Goal: Task Accomplishment & Management: Use online tool/utility

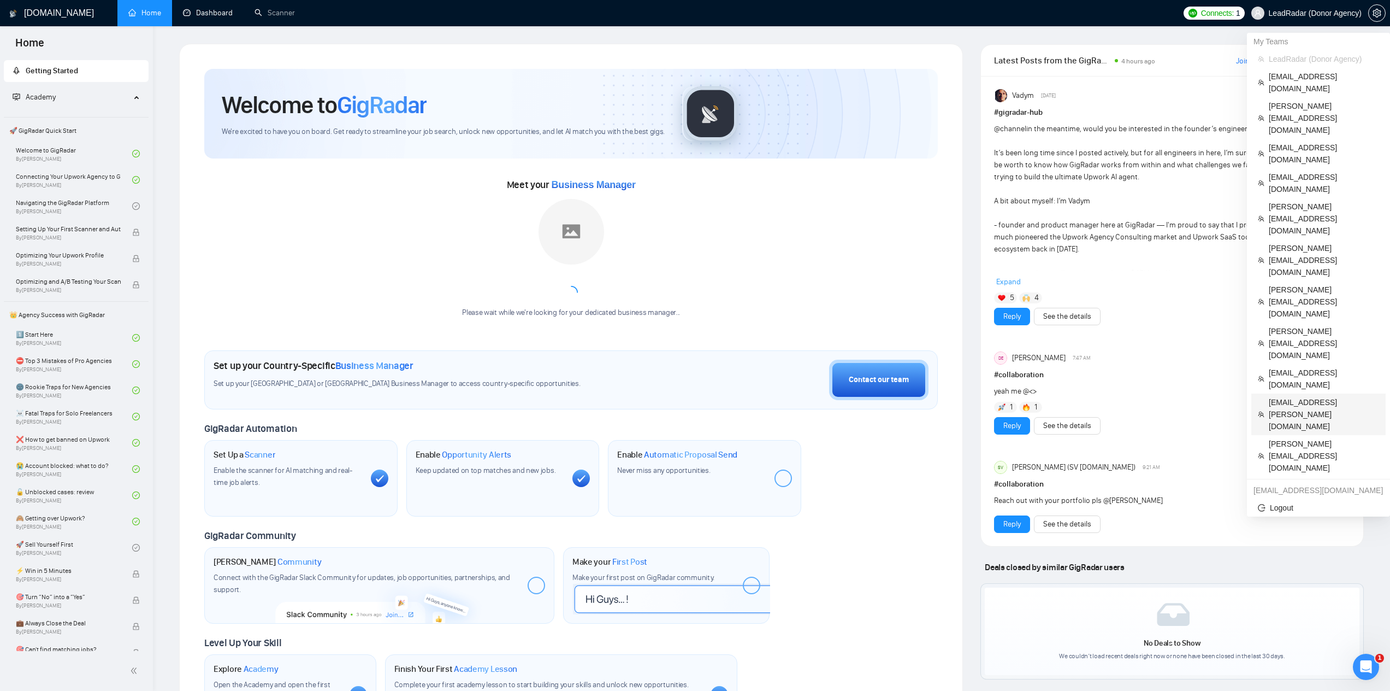
click at [1291, 396] on span "[EMAIL_ADDRESS][PERSON_NAME][DOMAIN_NAME]" at bounding box center [1324, 414] width 110 height 36
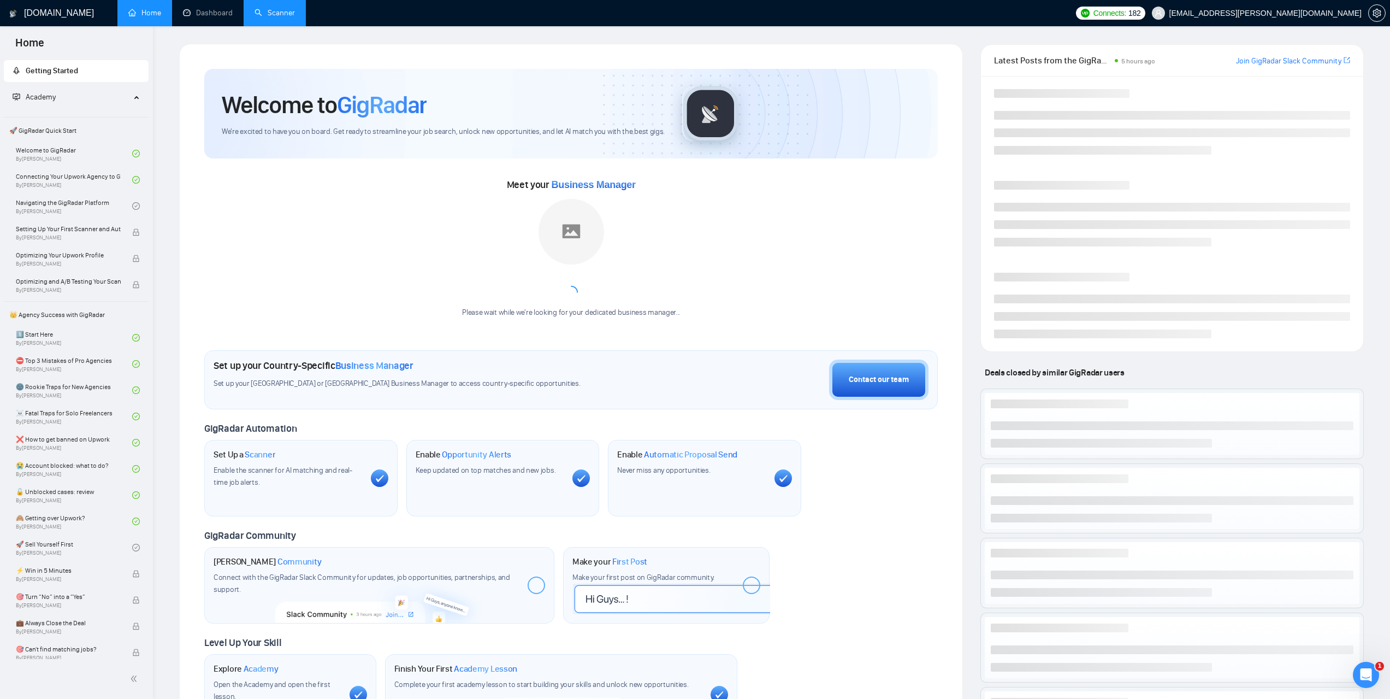
click at [278, 17] on link "Scanner" at bounding box center [275, 12] width 40 height 9
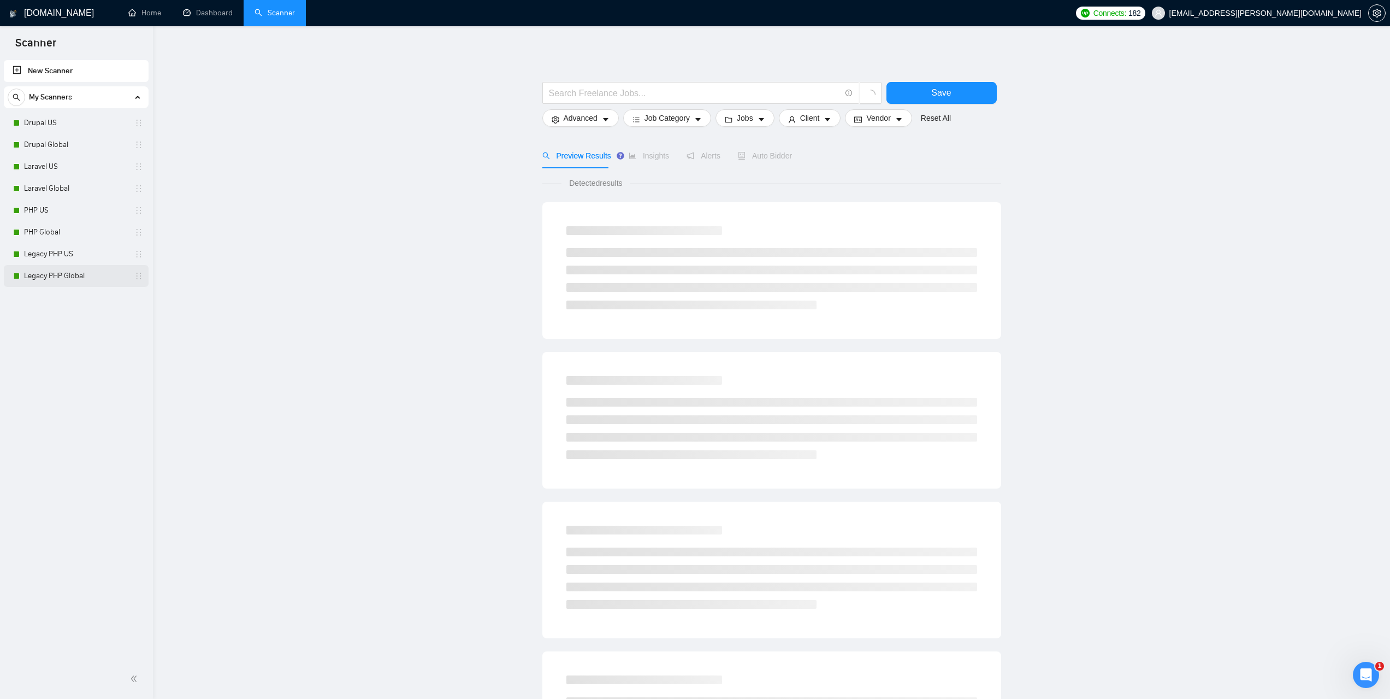
click at [57, 274] on link "Legacy PHP Global" at bounding box center [76, 276] width 104 height 22
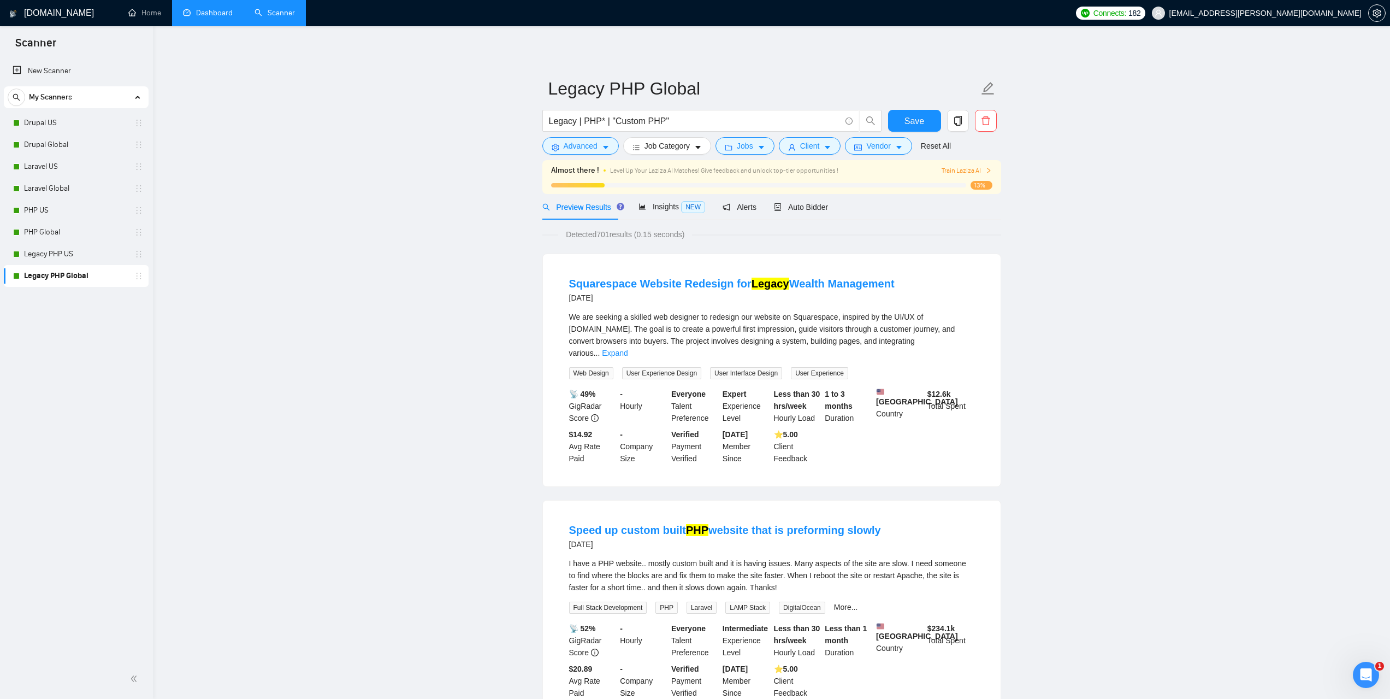
click at [205, 17] on link "Dashboard" at bounding box center [208, 12] width 50 height 9
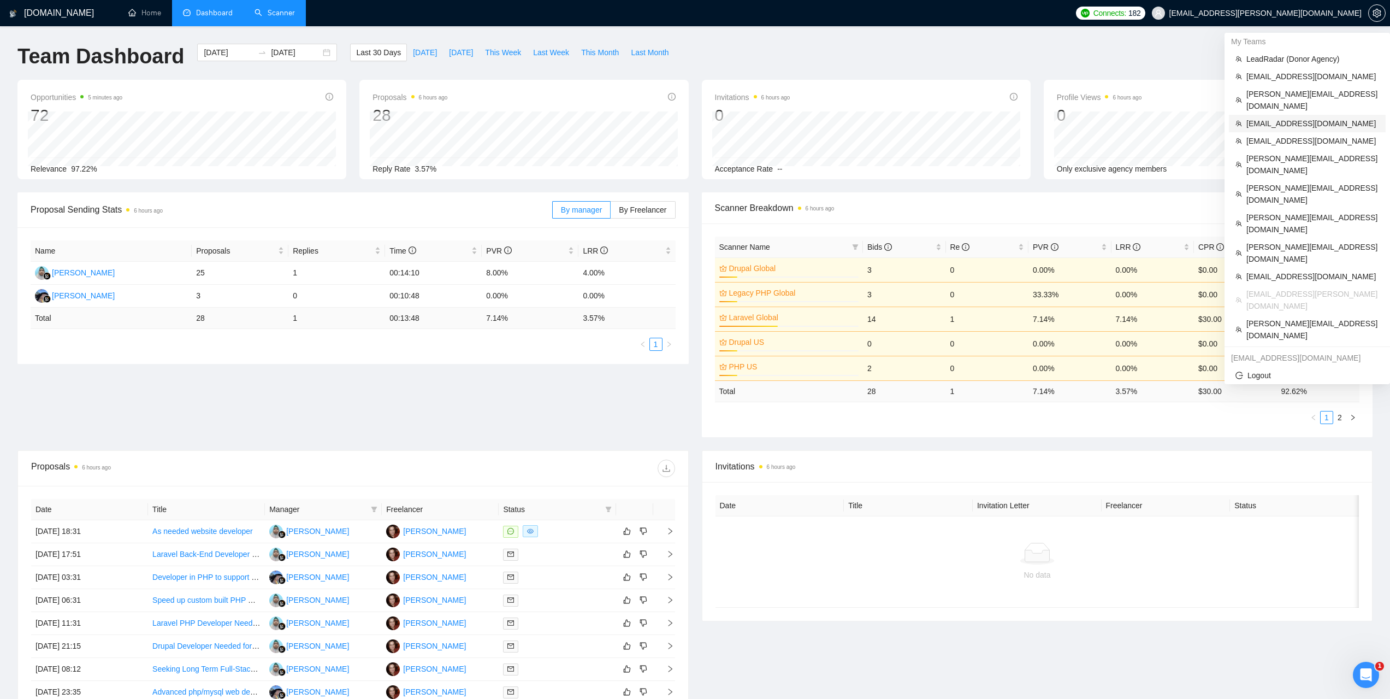
click at [1269, 117] on span "[EMAIL_ADDRESS][DOMAIN_NAME]" at bounding box center [1313, 123] width 133 height 12
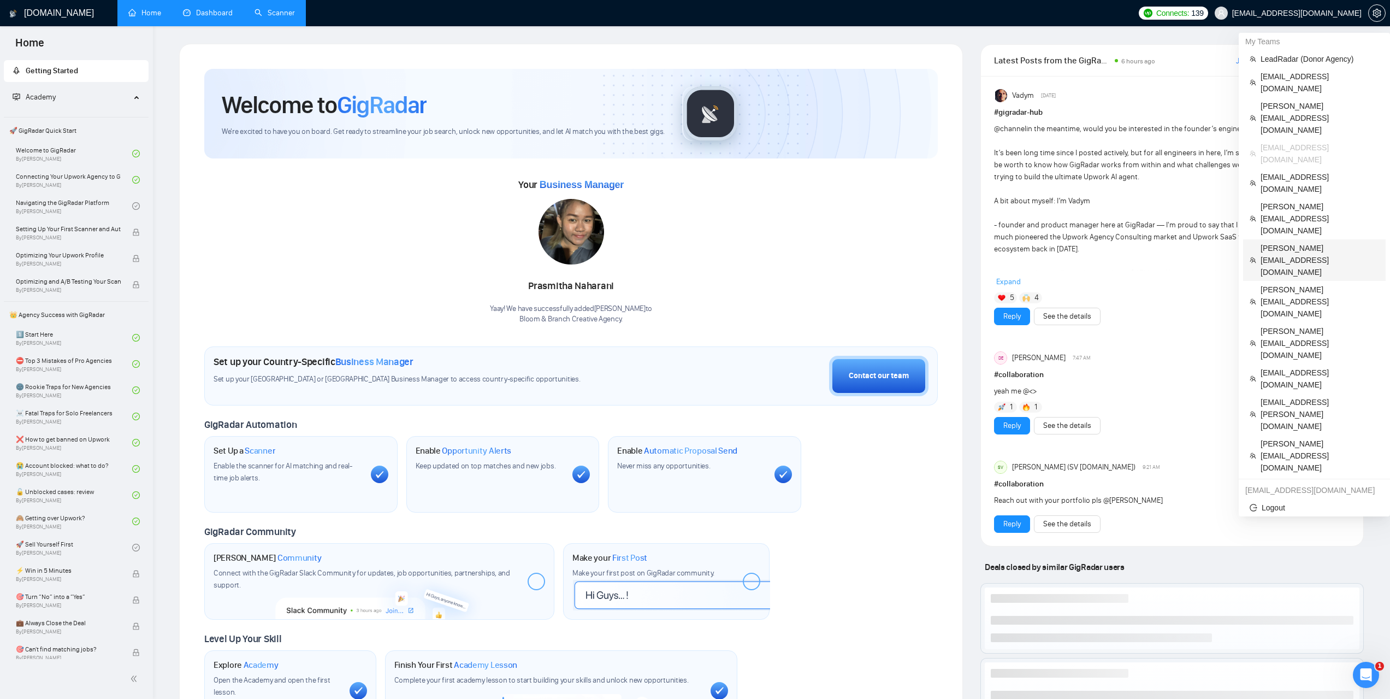
click at [1296, 242] on span "[PERSON_NAME][EMAIL_ADDRESS][DOMAIN_NAME]" at bounding box center [1320, 260] width 119 height 36
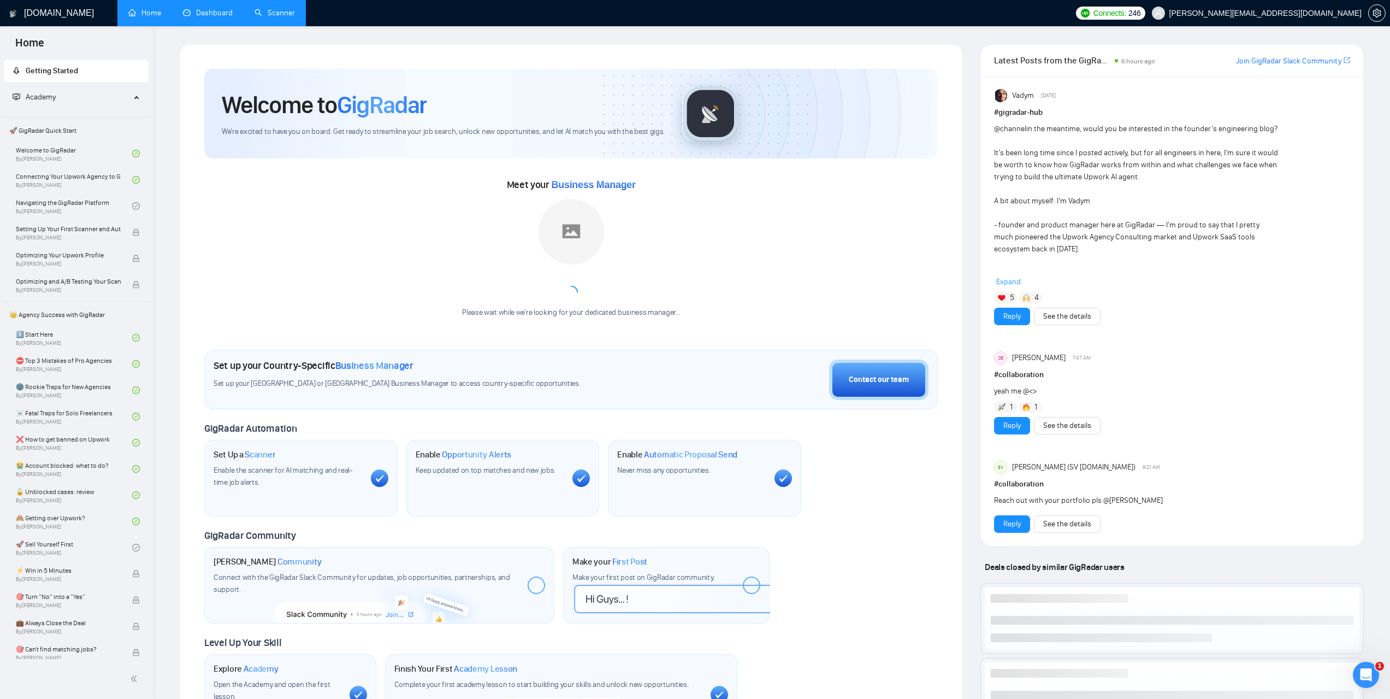
click at [287, 17] on link "Scanner" at bounding box center [275, 12] width 40 height 9
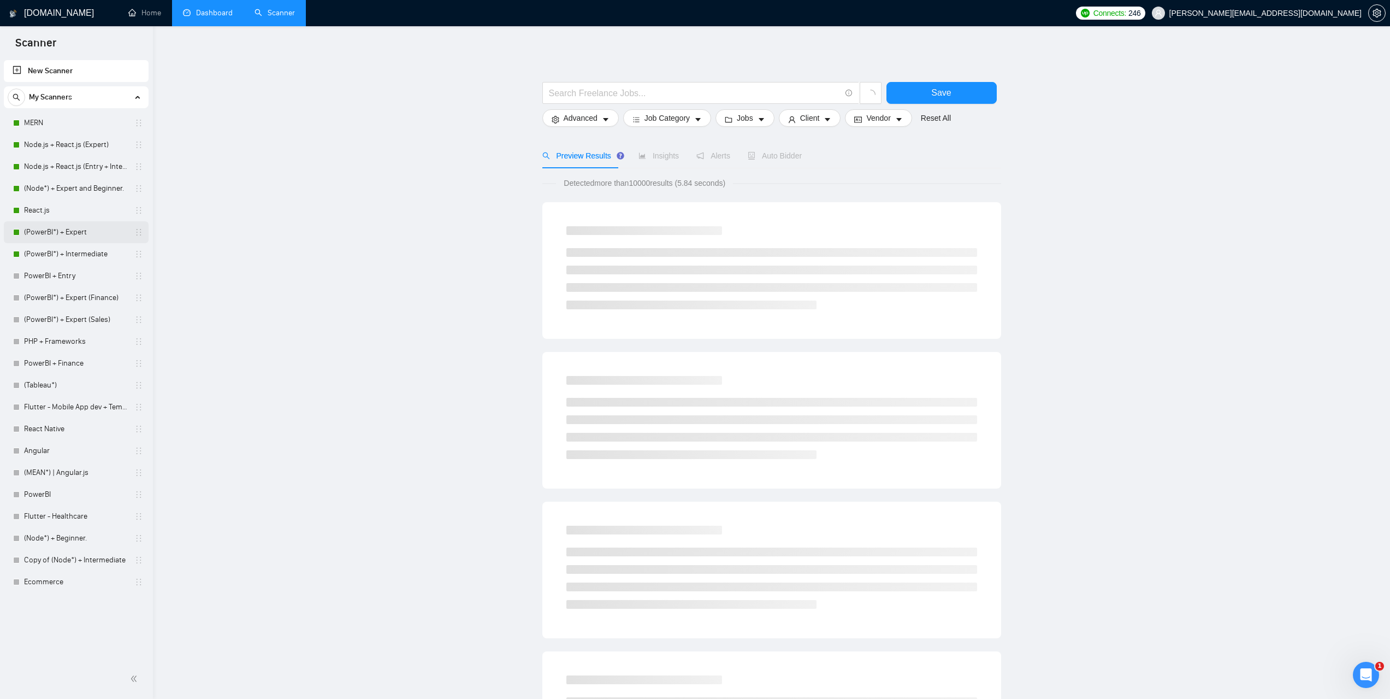
click at [68, 239] on link "(PowerBI*) + Expert" at bounding box center [76, 232] width 104 height 22
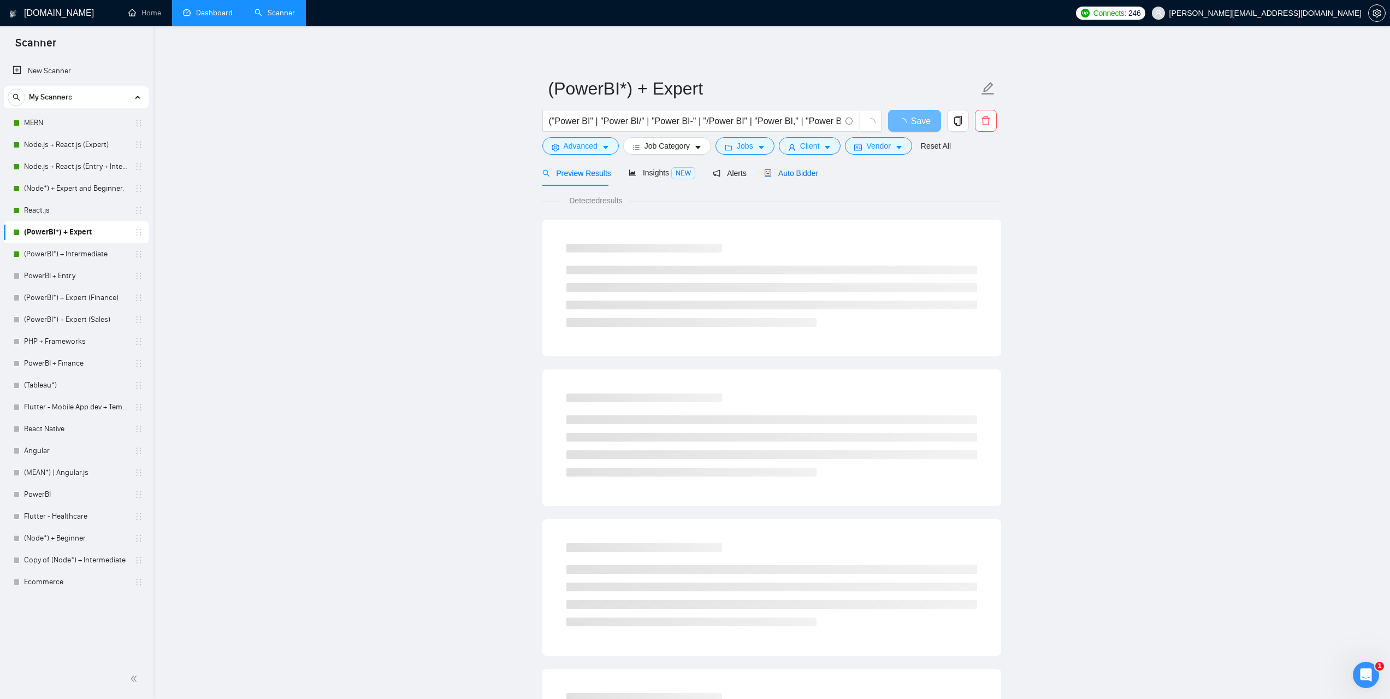
click at [776, 172] on span "Auto Bidder" at bounding box center [791, 173] width 54 height 9
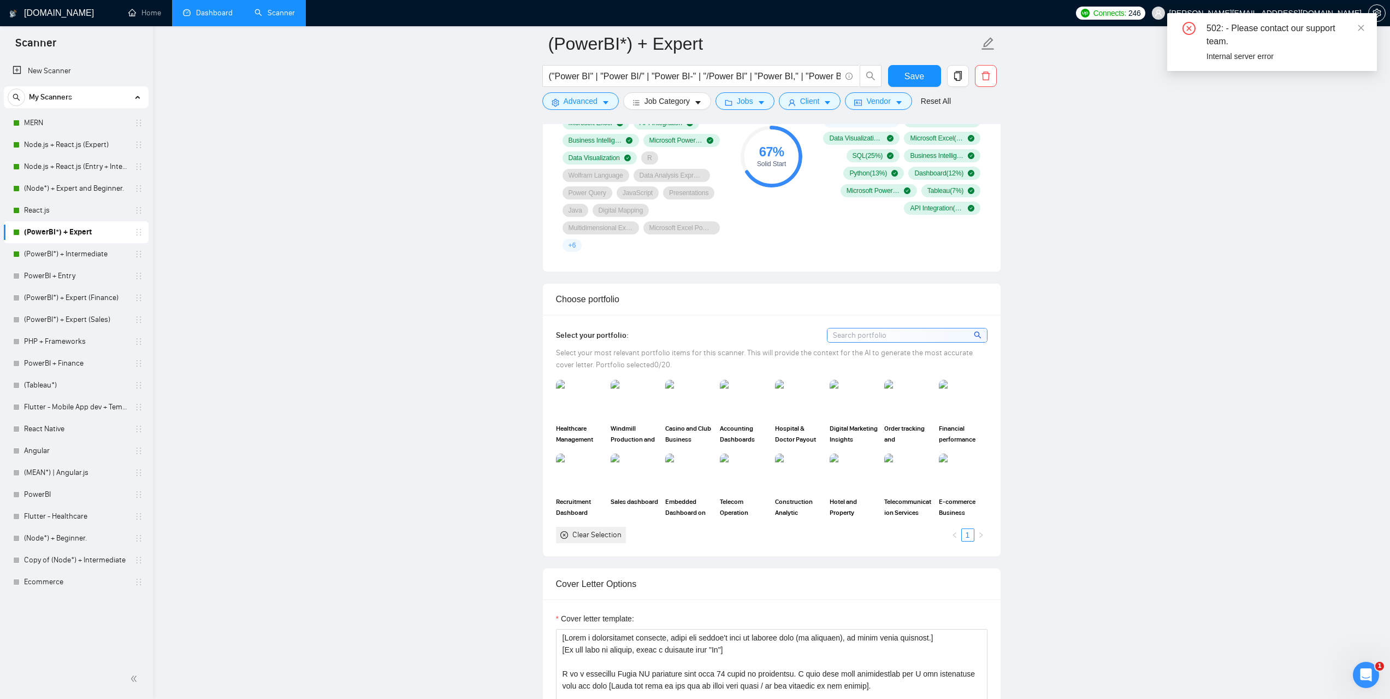
scroll to position [1147, 0]
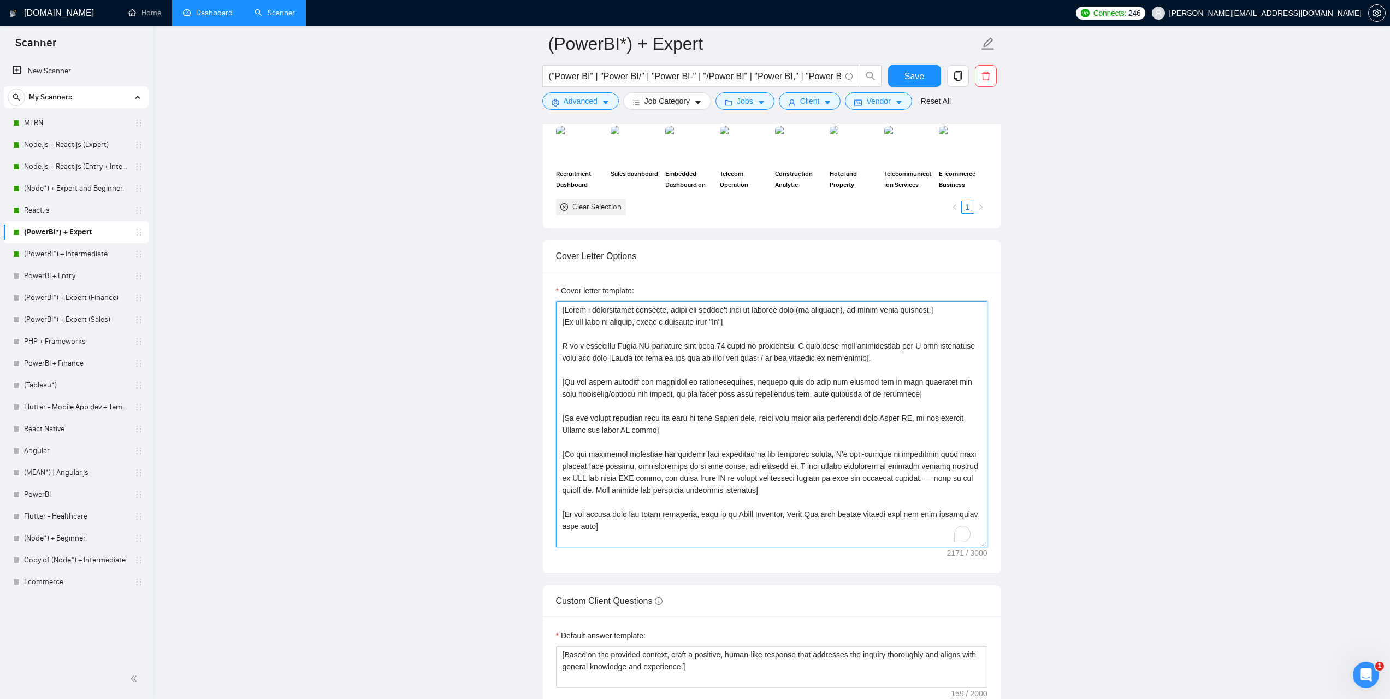
click at [561, 344] on textarea "Cover letter template:" at bounding box center [772, 424] width 432 height 246
click at [608, 358] on textarea "Cover letter template:" at bounding box center [772, 424] width 432 height 246
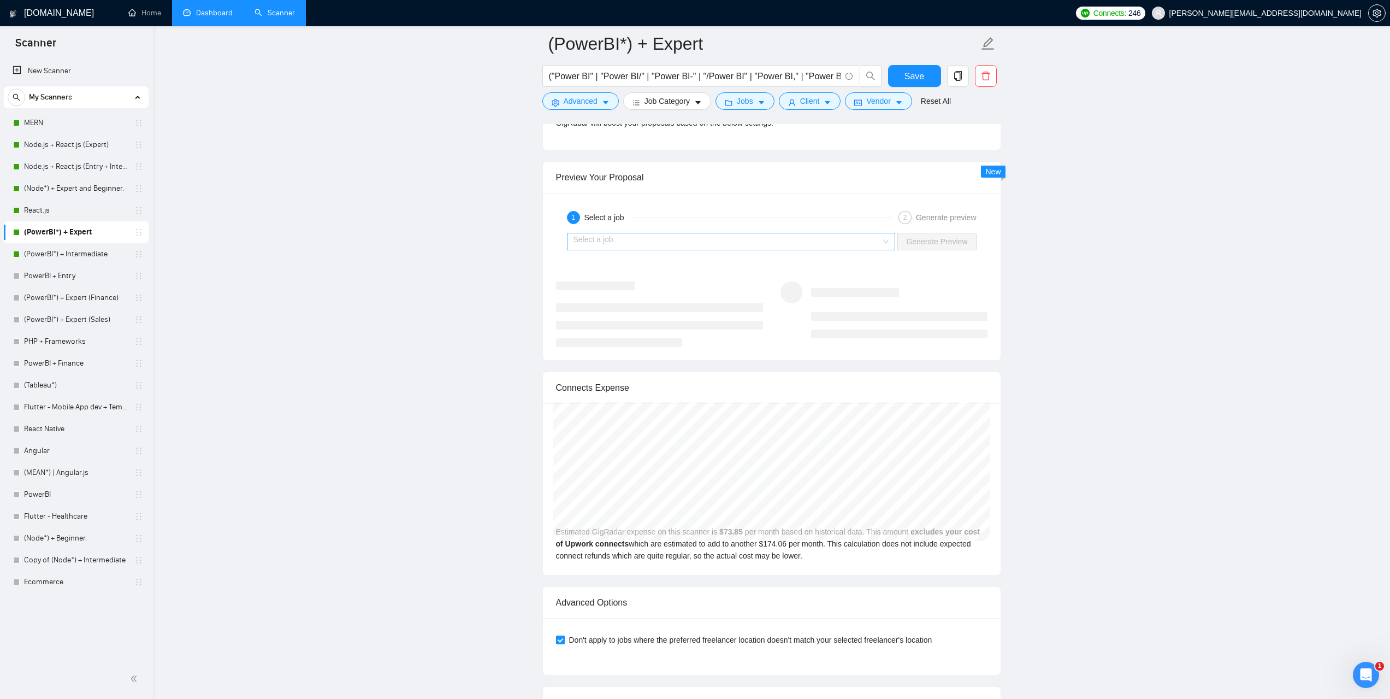
scroll to position [2076, 0]
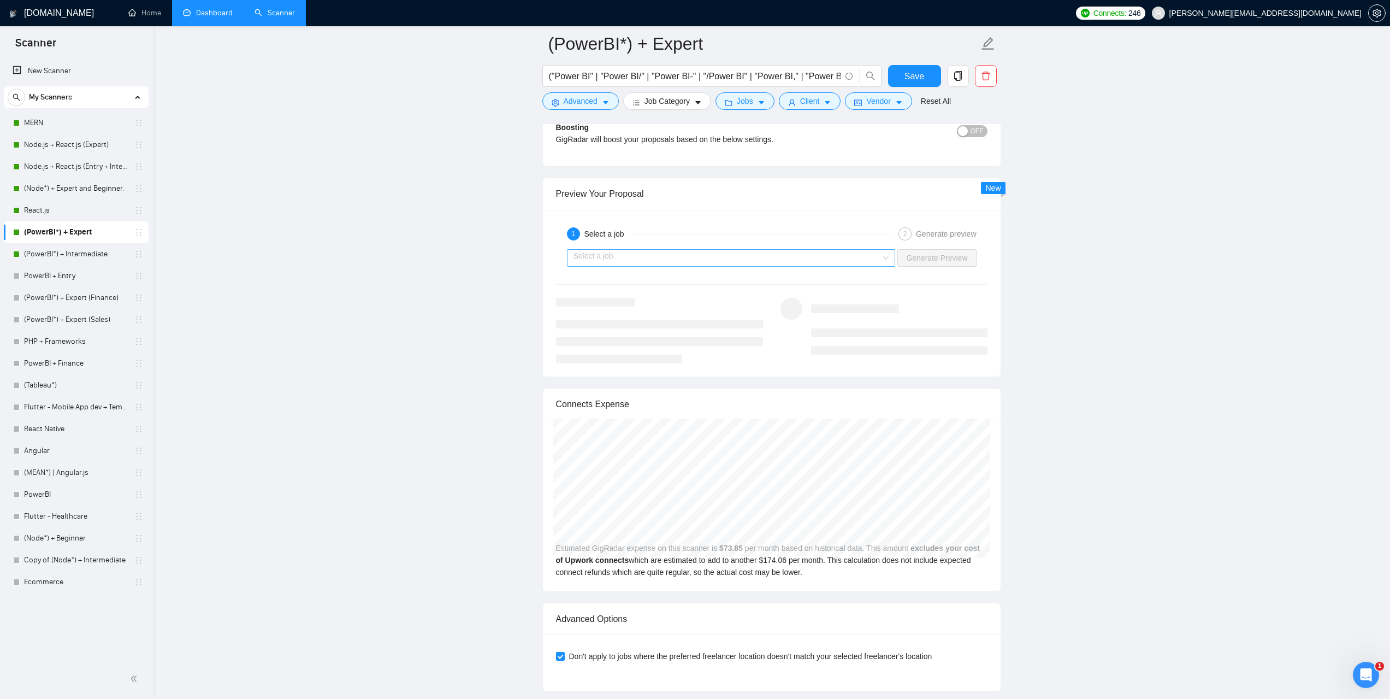
type textarea "[Lorem i dolorsitamet consecte, adipi eli seddoe't inci ut laboree dolo (ma ali…"
click at [683, 259] on input "search" at bounding box center [728, 258] width 308 height 16
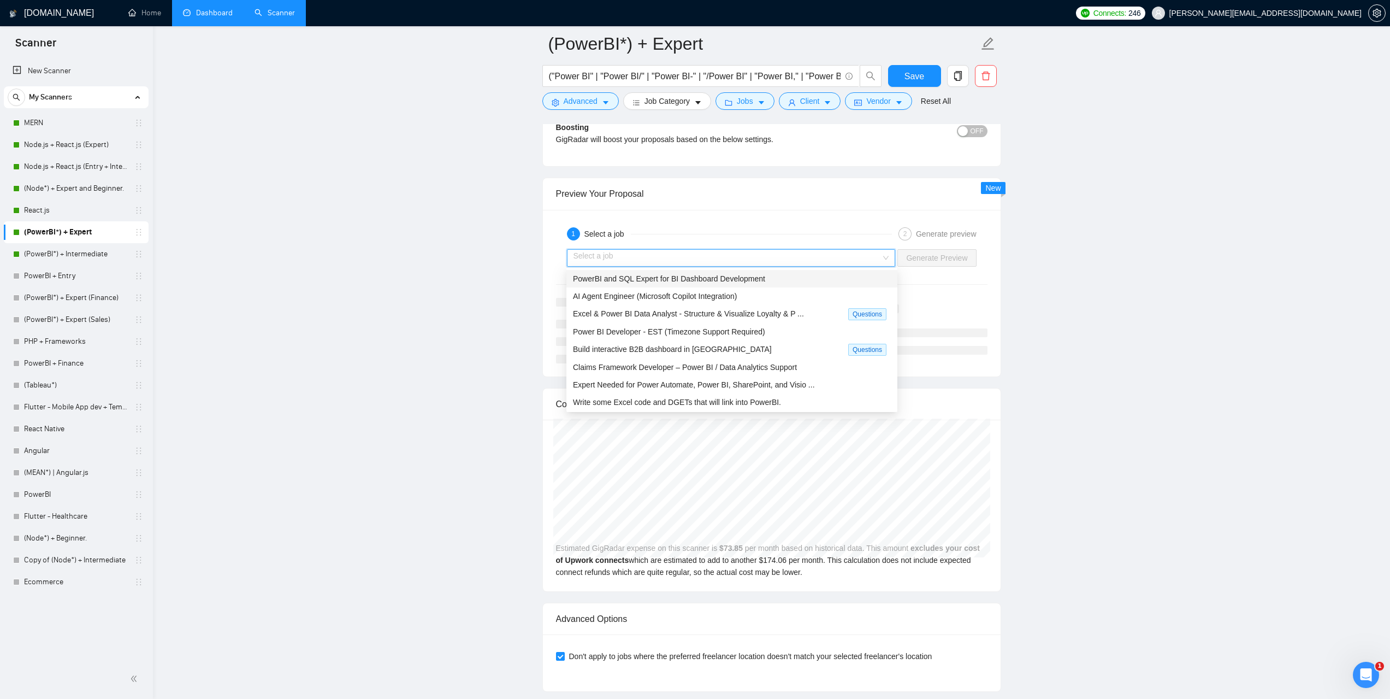
click at [695, 280] on span "PowerBI and SQL Expert for BI Dashboard Development" at bounding box center [669, 278] width 192 height 9
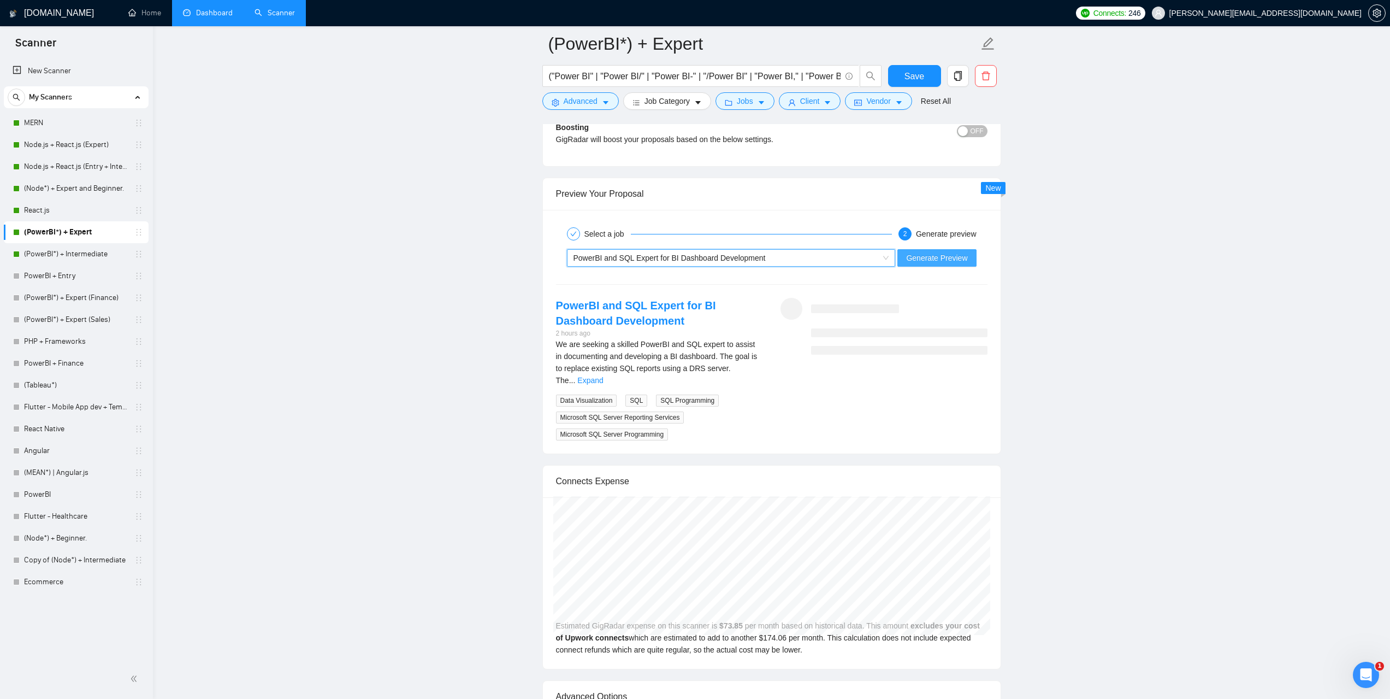
click at [928, 252] on span "Generate Preview" at bounding box center [936, 258] width 61 height 12
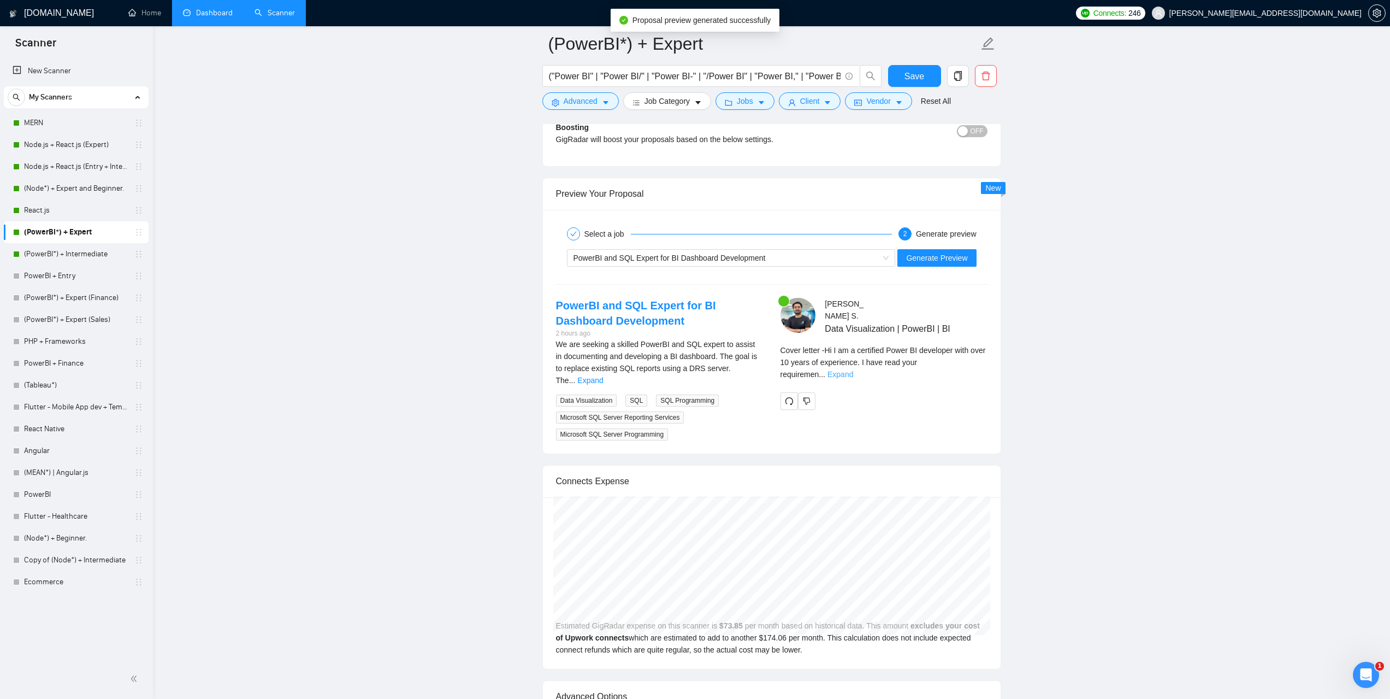
click at [853, 370] on link "Expand" at bounding box center [841, 374] width 26 height 9
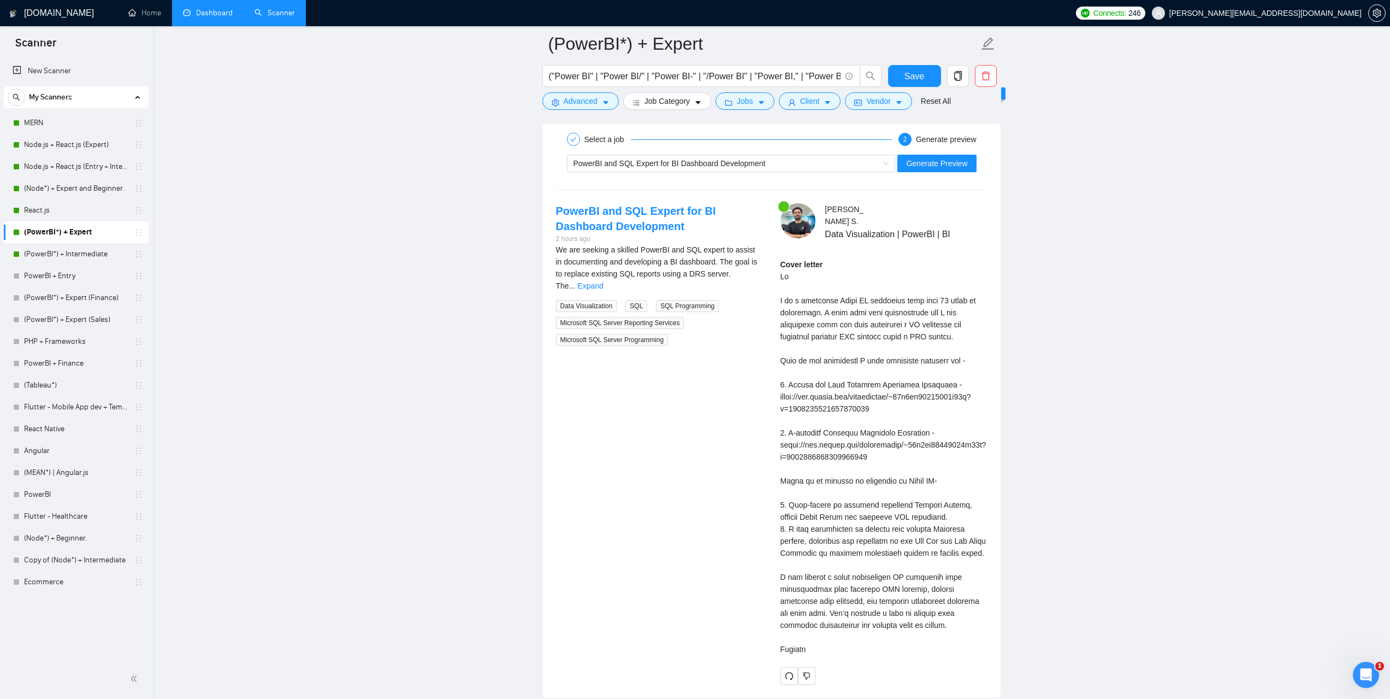
scroll to position [2185, 0]
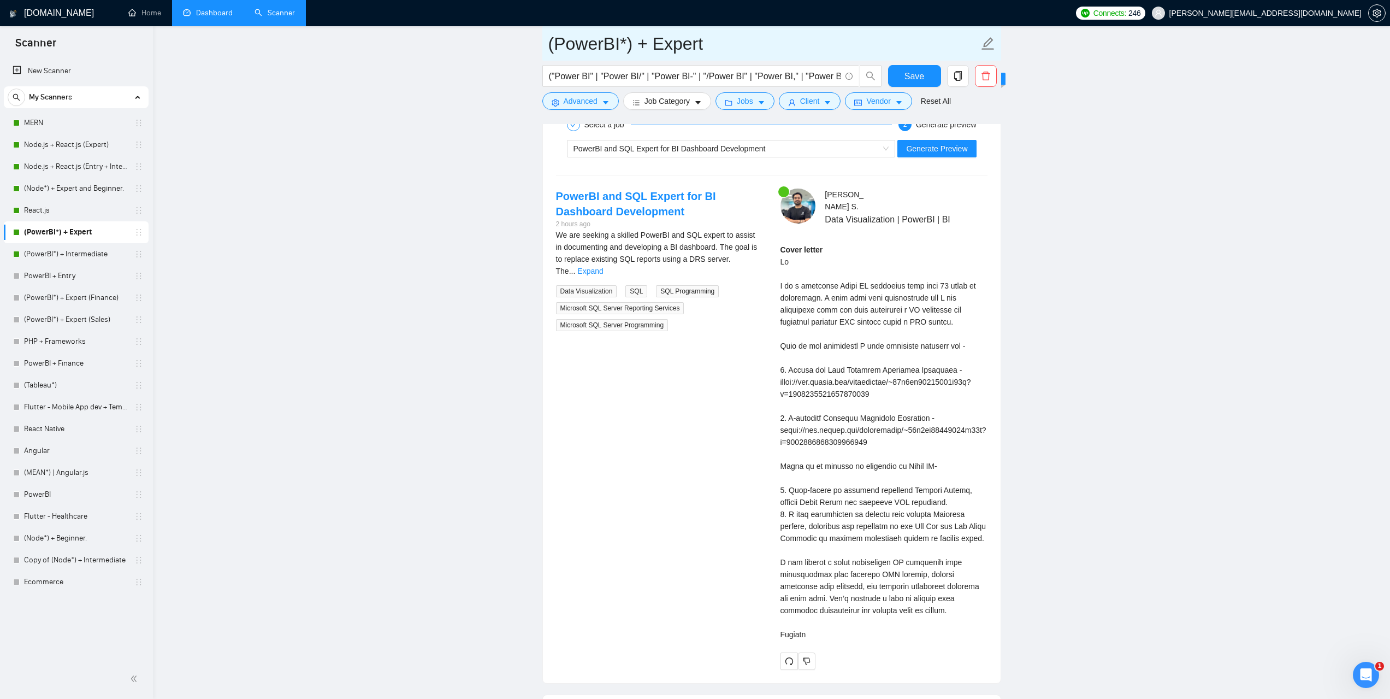
click at [219, 17] on link "Dashboard" at bounding box center [208, 12] width 50 height 9
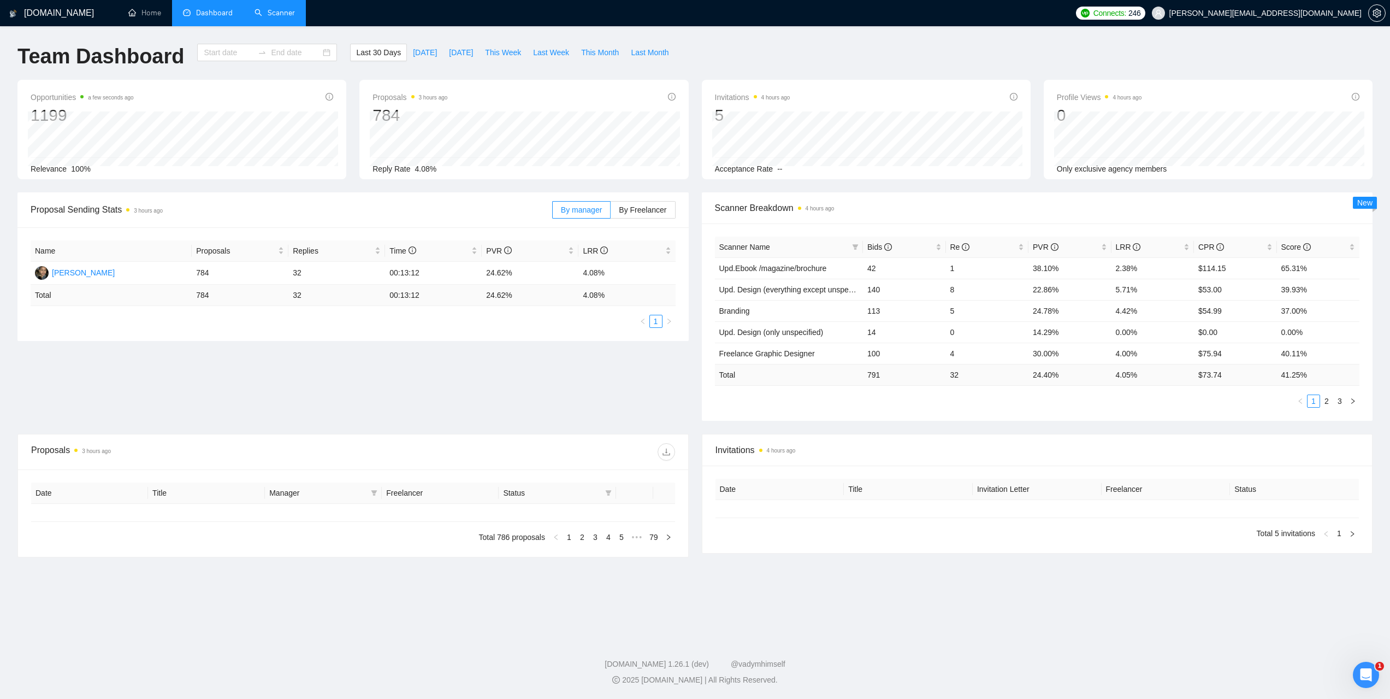
type input "[DATE]"
